Goal: Transaction & Acquisition: Book appointment/travel/reservation

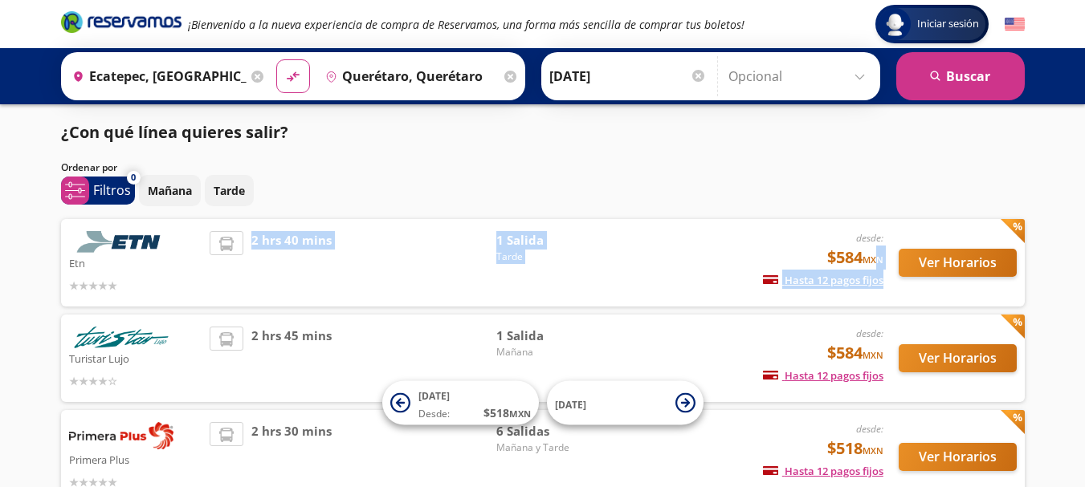
drag, startPoint x: 878, startPoint y: 254, endPoint x: 901, endPoint y: 220, distance: 41.0
click at [898, 223] on div "Etn desde: $584 MXN Hasta 12 pagos fijos Pagos fijos en compras mayores a $30 M…" at bounding box center [542, 262] width 963 height 87
click at [885, 250] on div "Ver Horarios" at bounding box center [949, 262] width 133 height 63
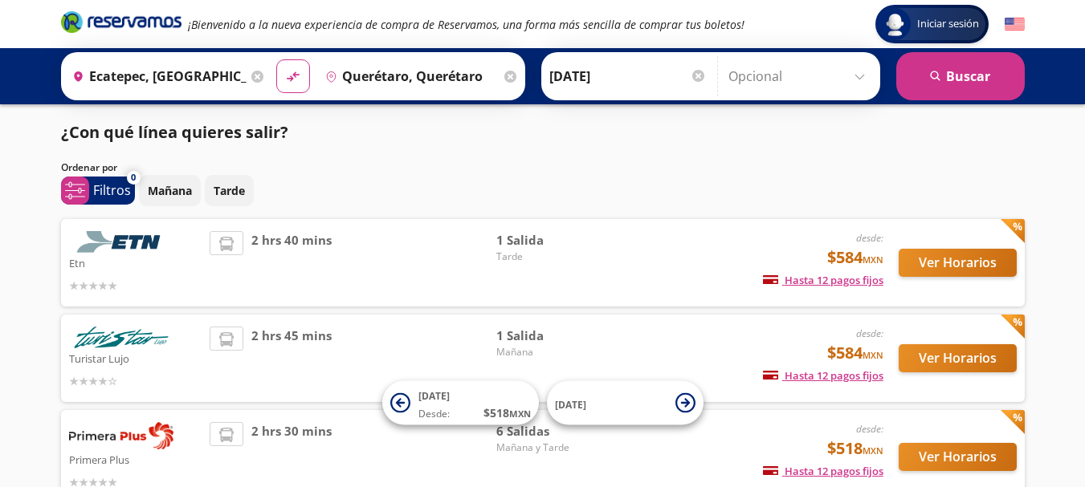
scroll to position [104, 0]
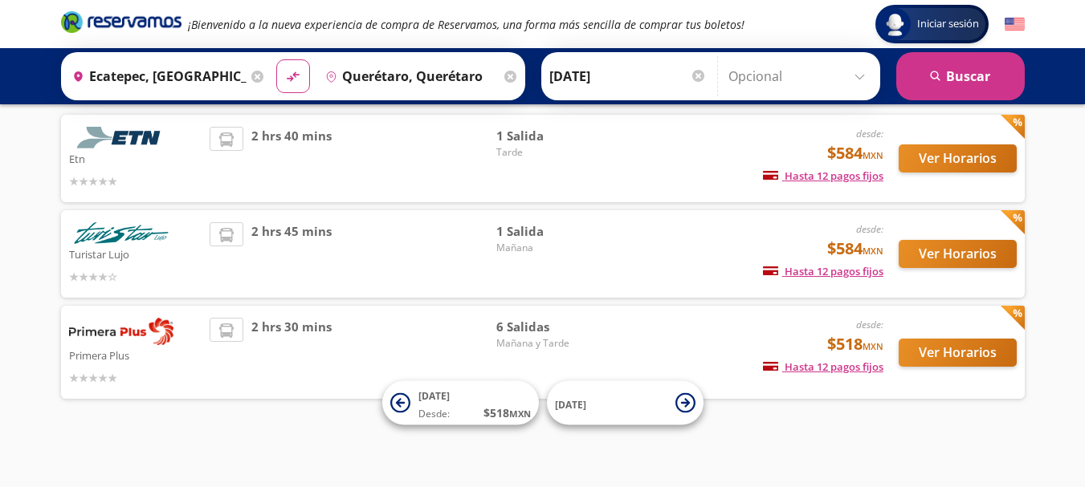
click at [100, 326] on img at bounding box center [121, 331] width 104 height 27
click at [947, 352] on button "Ver Horarios" at bounding box center [957, 353] width 118 height 28
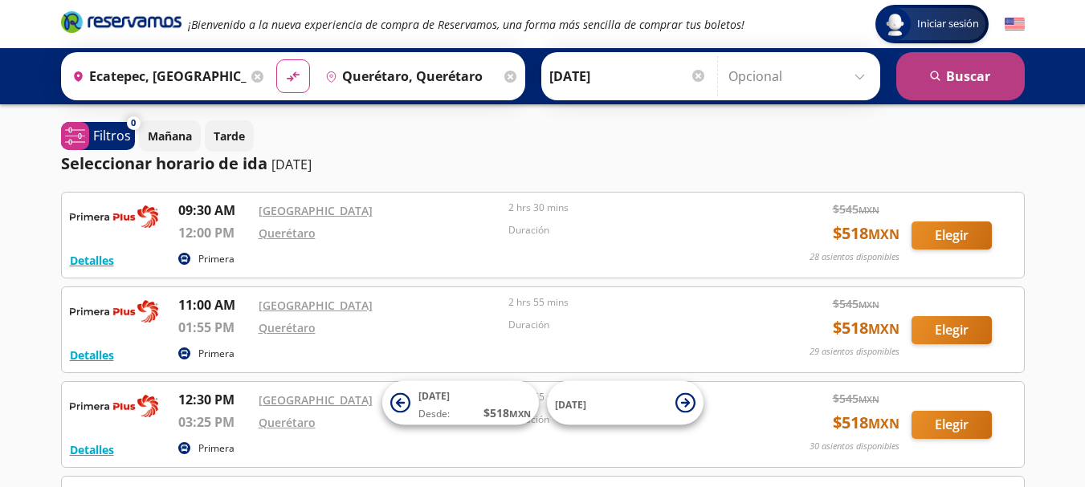
click at [927, 79] on button "search Buscar" at bounding box center [960, 76] width 128 height 48
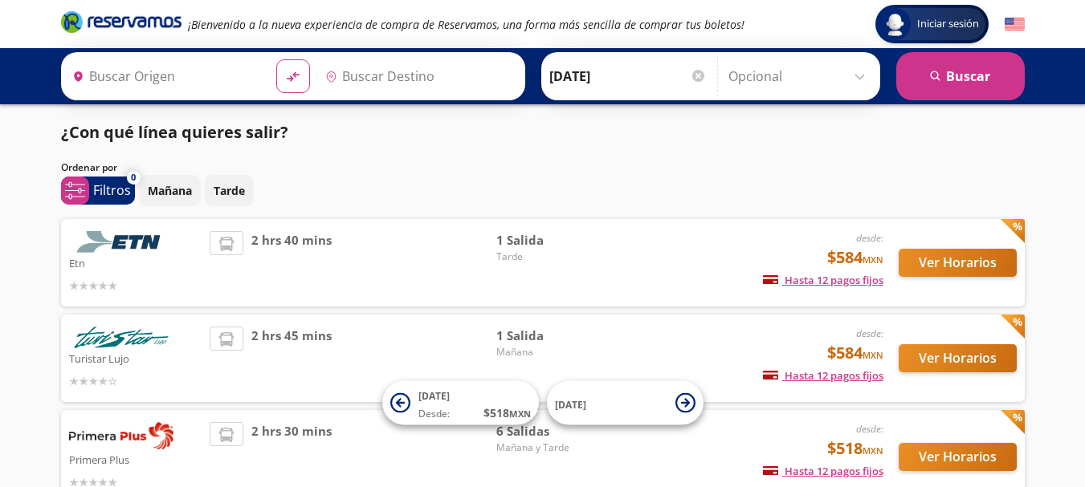
type input "Ecatepec, México"
type input "Querétaro, Querétaro"
click at [139, 243] on img at bounding box center [121, 242] width 104 height 22
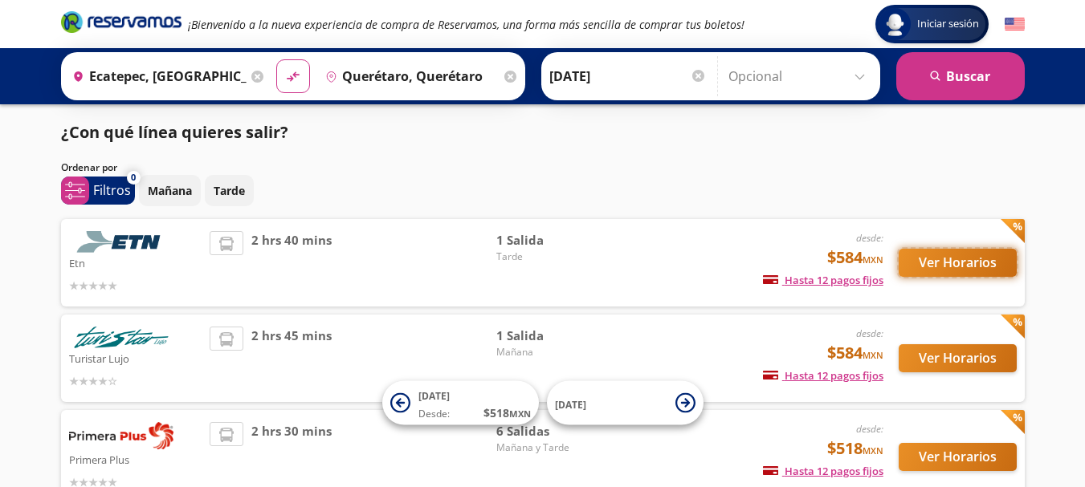
click at [914, 260] on button "Ver Horarios" at bounding box center [957, 263] width 118 height 28
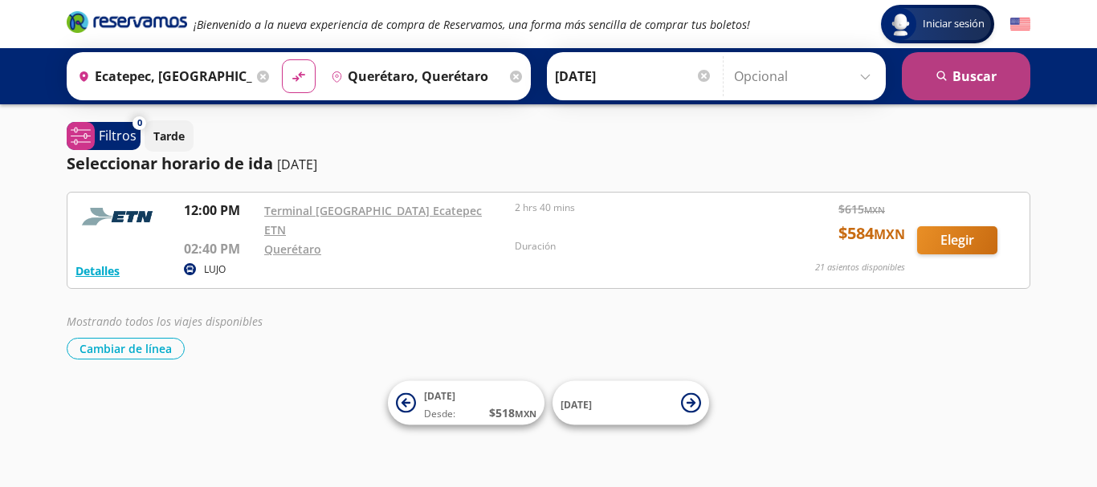
click at [989, 82] on button "search Buscar" at bounding box center [965, 76] width 128 height 48
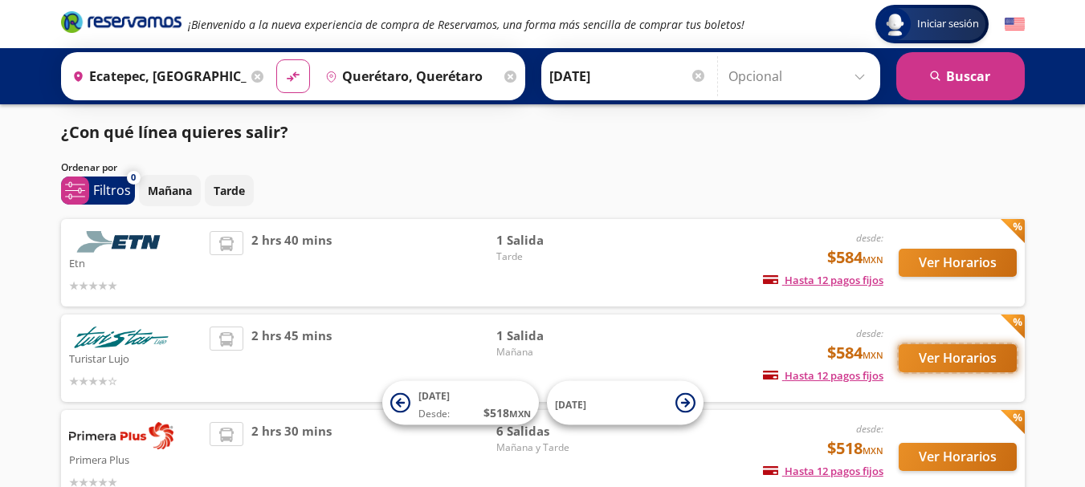
click at [960, 355] on button "Ver Horarios" at bounding box center [957, 358] width 118 height 28
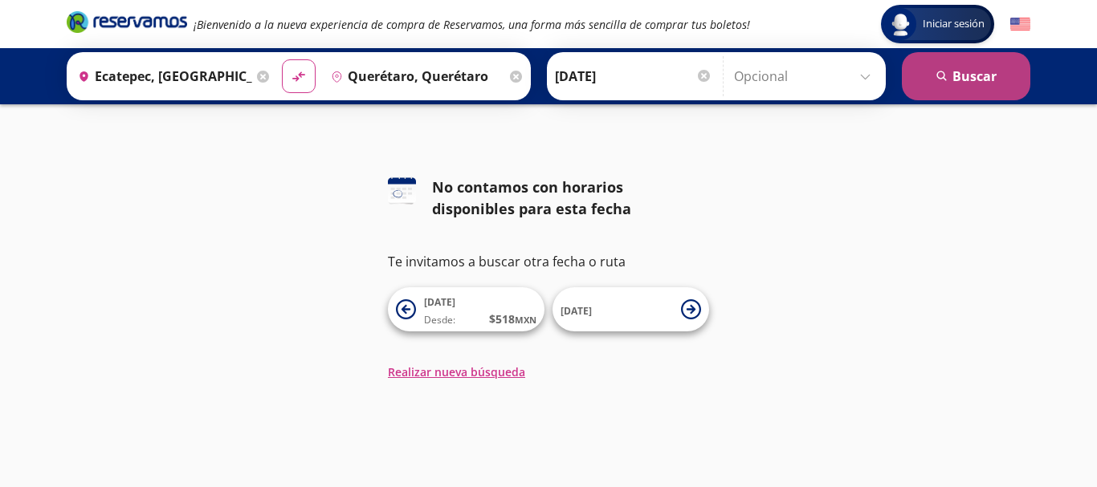
click at [967, 85] on button "search Buscar" at bounding box center [965, 76] width 128 height 48
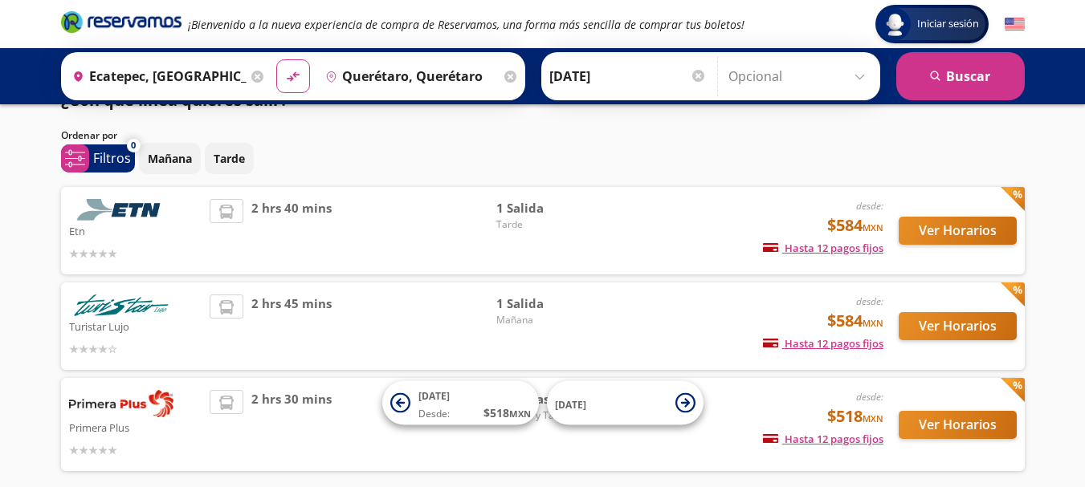
scroll to position [64, 0]
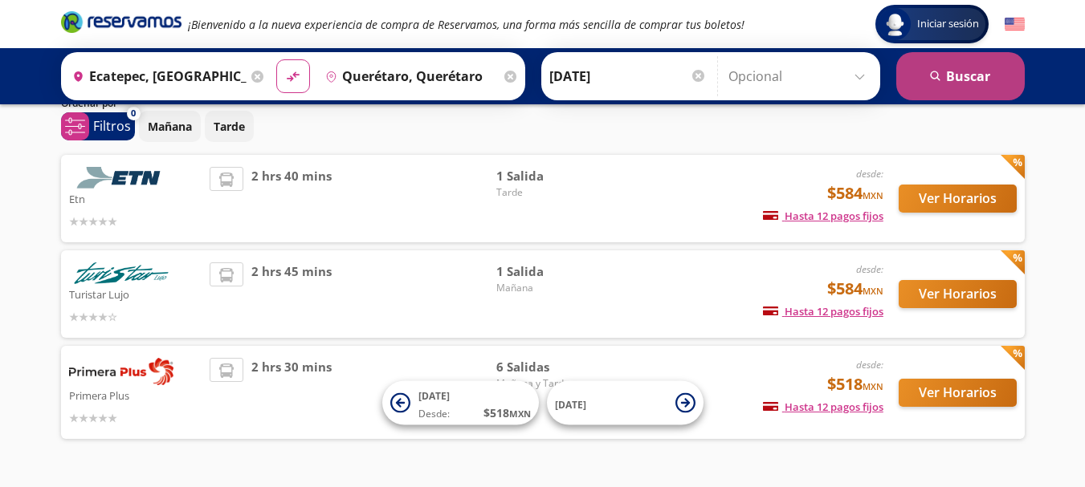
click at [970, 70] on button "search Buscar" at bounding box center [960, 76] width 128 height 48
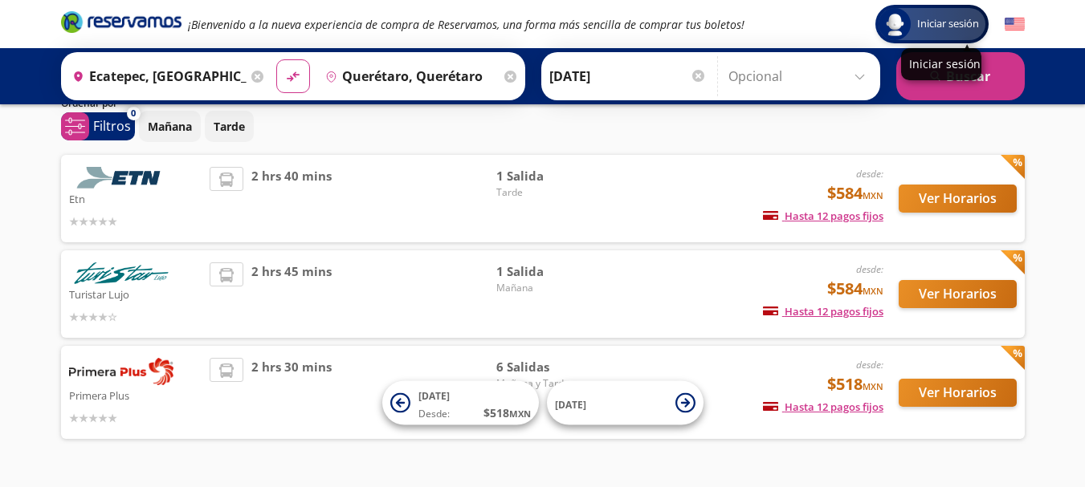
click at [954, 35] on div "Iniciar sesión" at bounding box center [931, 24] width 107 height 32
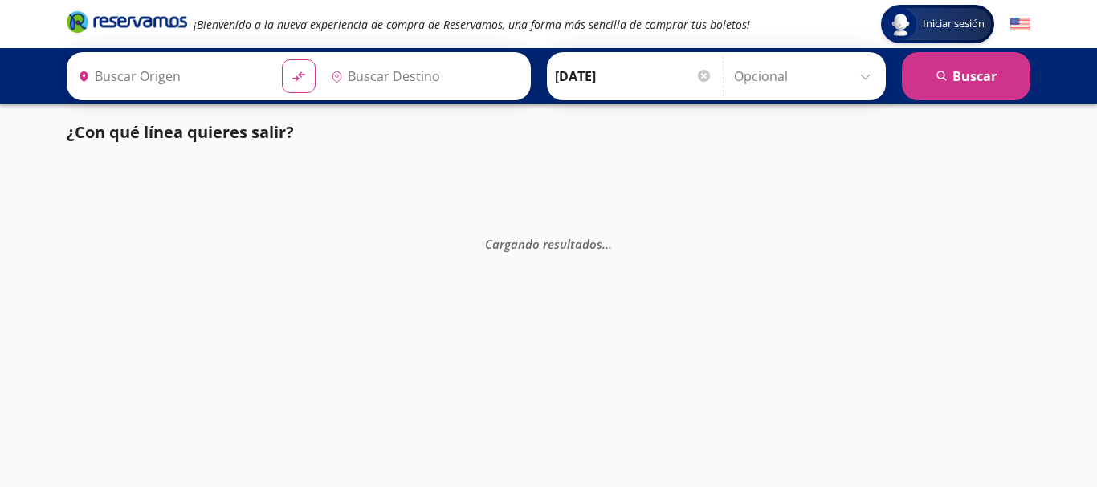
type input "[GEOGRAPHIC_DATA], [GEOGRAPHIC_DATA]"
type input "Santiago de Querétaro, [GEOGRAPHIC_DATA]"
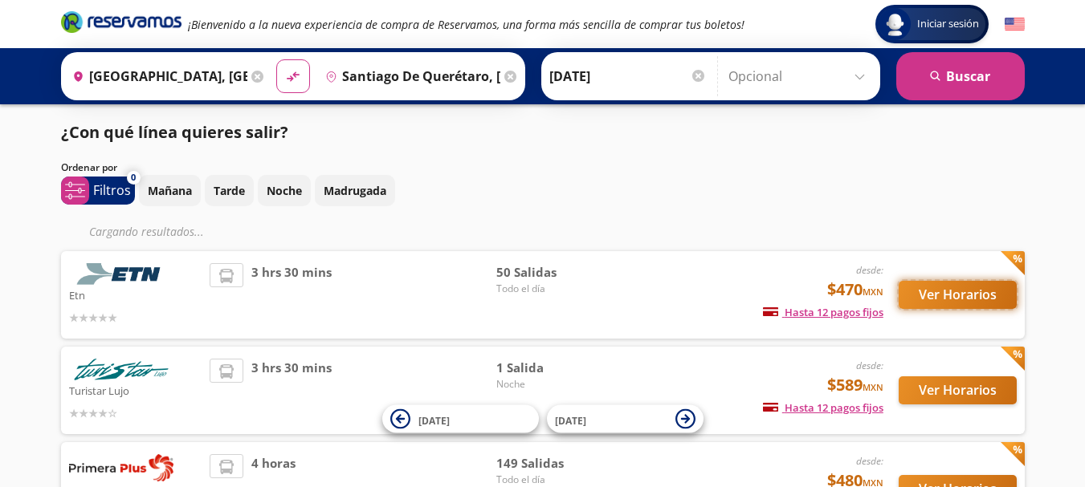
click at [938, 297] on button "Ver Horarios" at bounding box center [957, 295] width 118 height 28
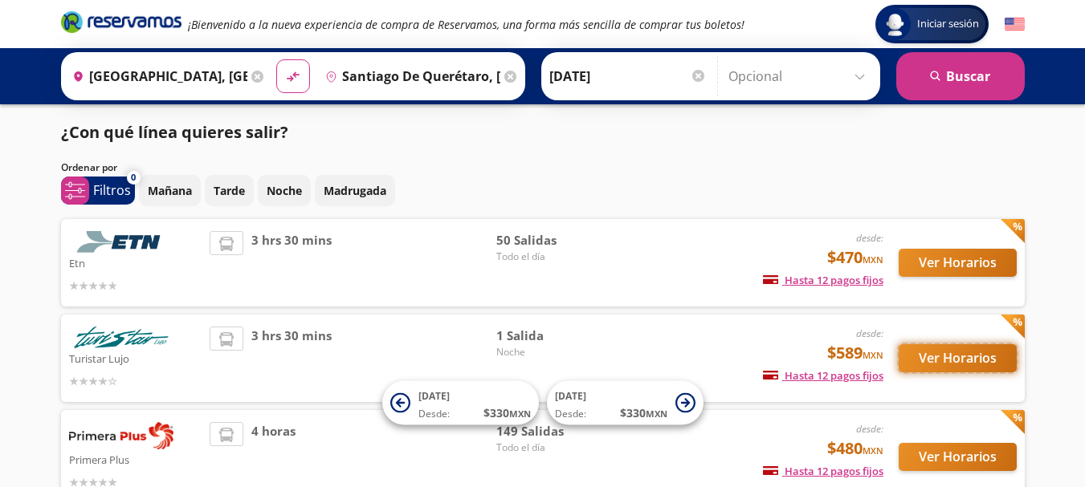
click at [960, 361] on button "Ver Horarios" at bounding box center [957, 358] width 118 height 28
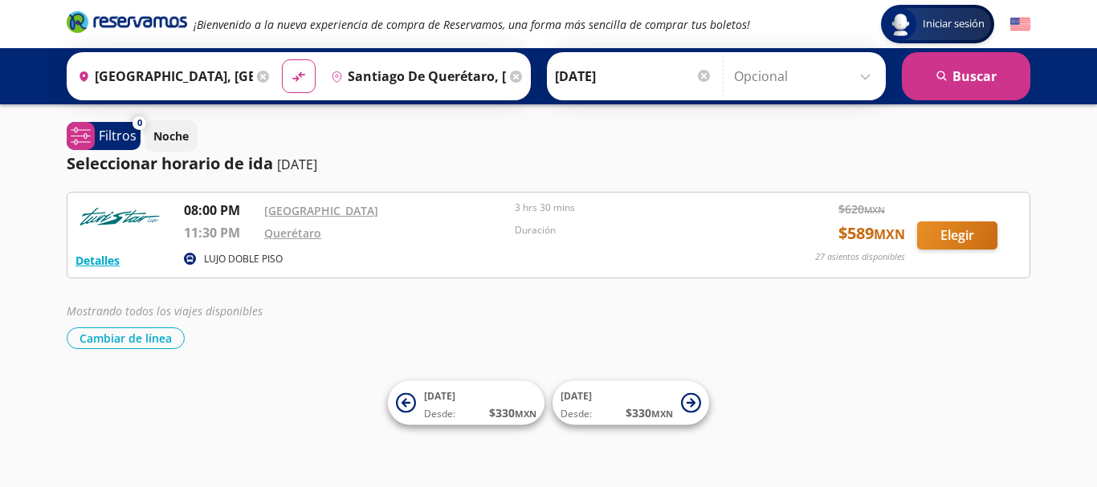
drag, startPoint x: 965, startPoint y: 358, endPoint x: 892, endPoint y: 324, distance: 80.8
click at [907, 332] on div "Iniciar sesión Iniciar sesión ¡Bienvenido a la nueva experiencia de compra de R…" at bounding box center [548, 243] width 1097 height 487
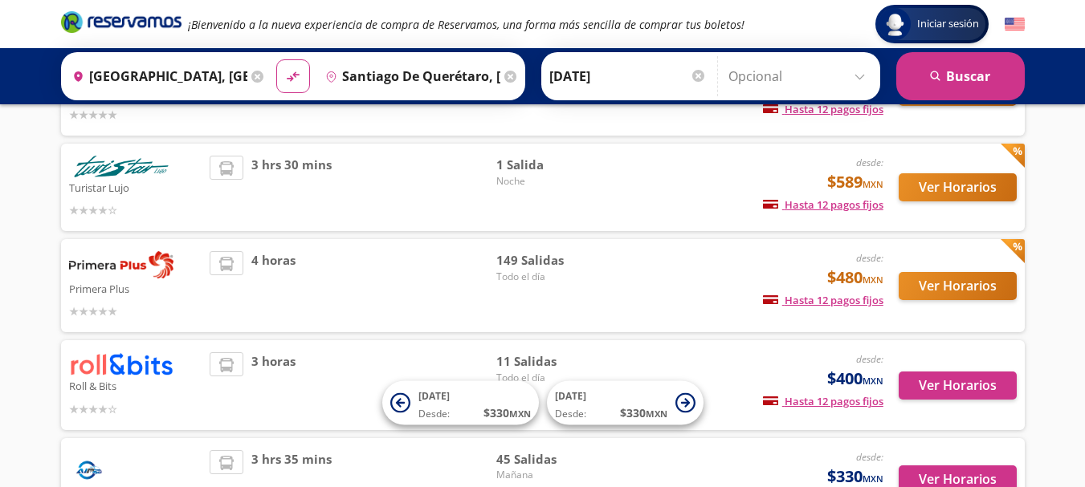
scroll to position [203, 0]
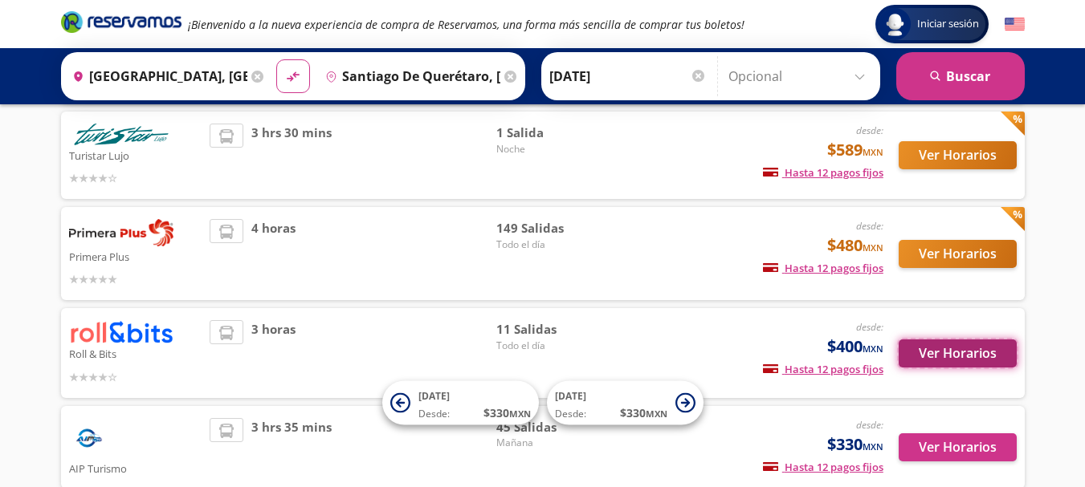
click at [930, 354] on button "Ver Horarios" at bounding box center [957, 354] width 118 height 28
